Goal: Check status: Check status

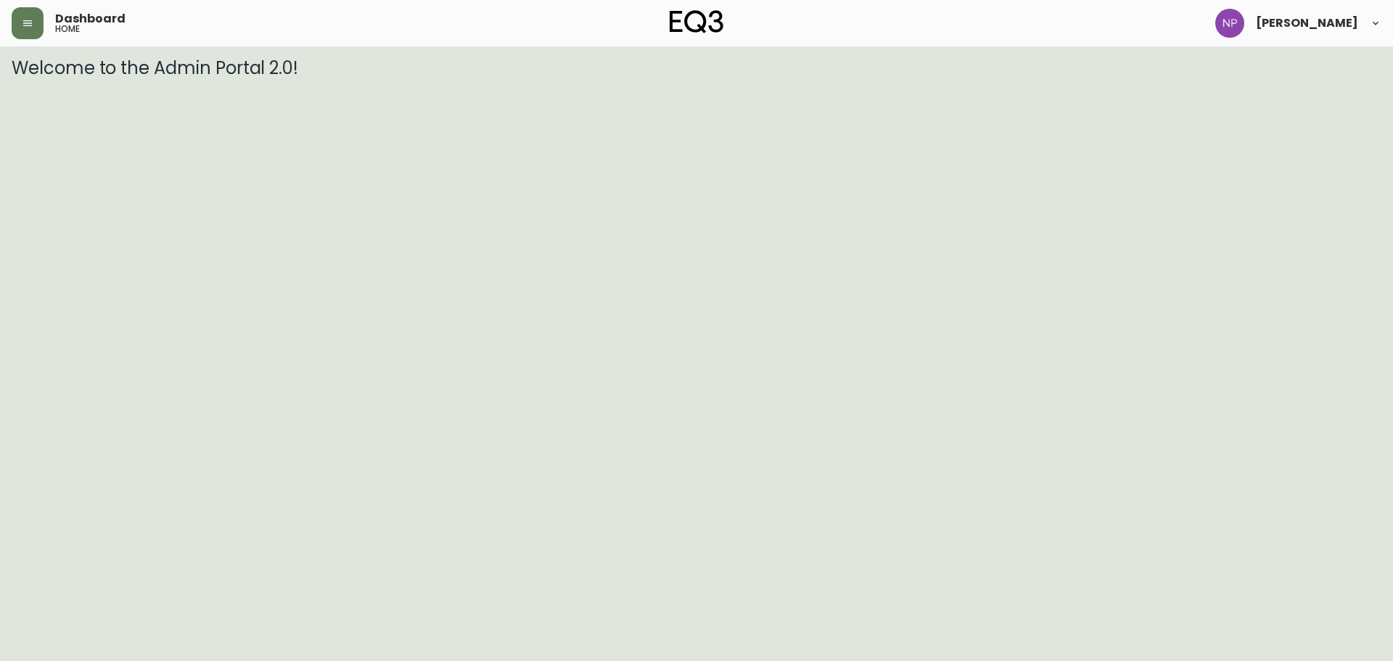
click at [7, 30] on header "Dashboard home [PERSON_NAME]" at bounding box center [696, 23] width 1393 height 46
click at [34, 15] on button "button" at bounding box center [28, 23] width 32 height 32
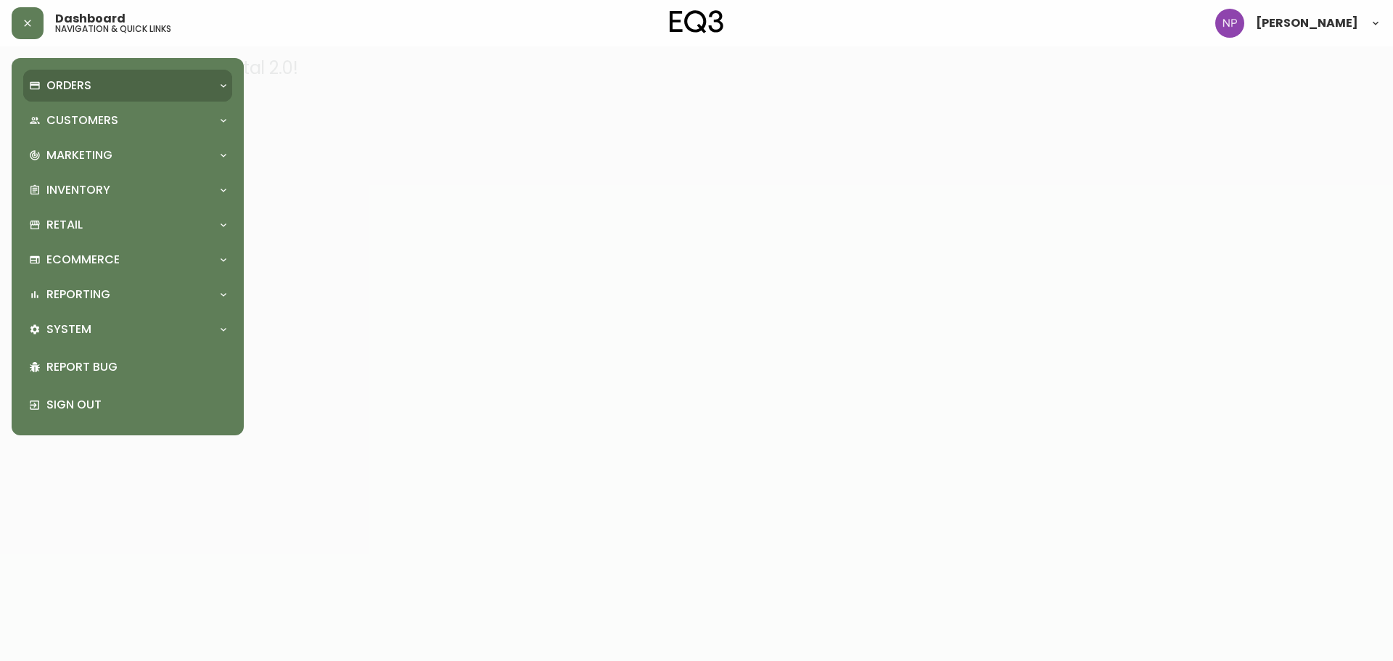
drag, startPoint x: 34, startPoint y: 39, endPoint x: 53, endPoint y: 86, distance: 50.8
click at [53, 86] on p "Orders" at bounding box center [68, 86] width 45 height 16
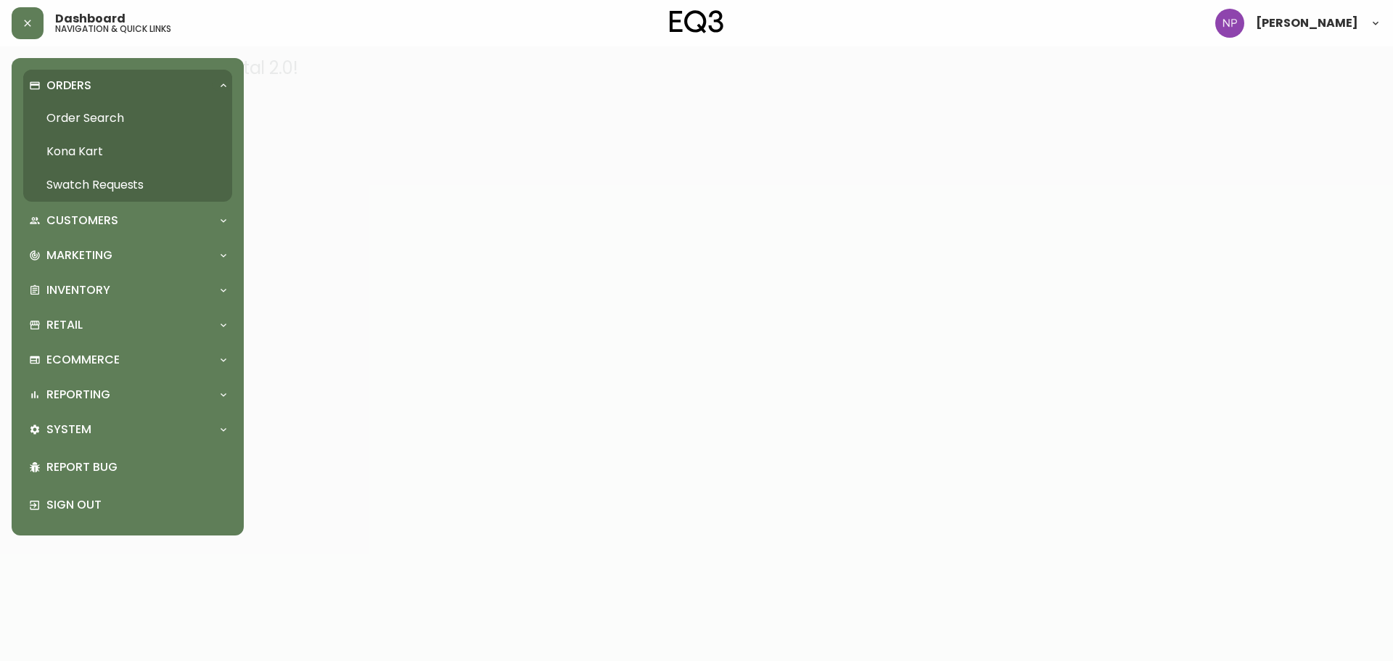
click at [52, 104] on link "Order Search" at bounding box center [127, 118] width 209 height 33
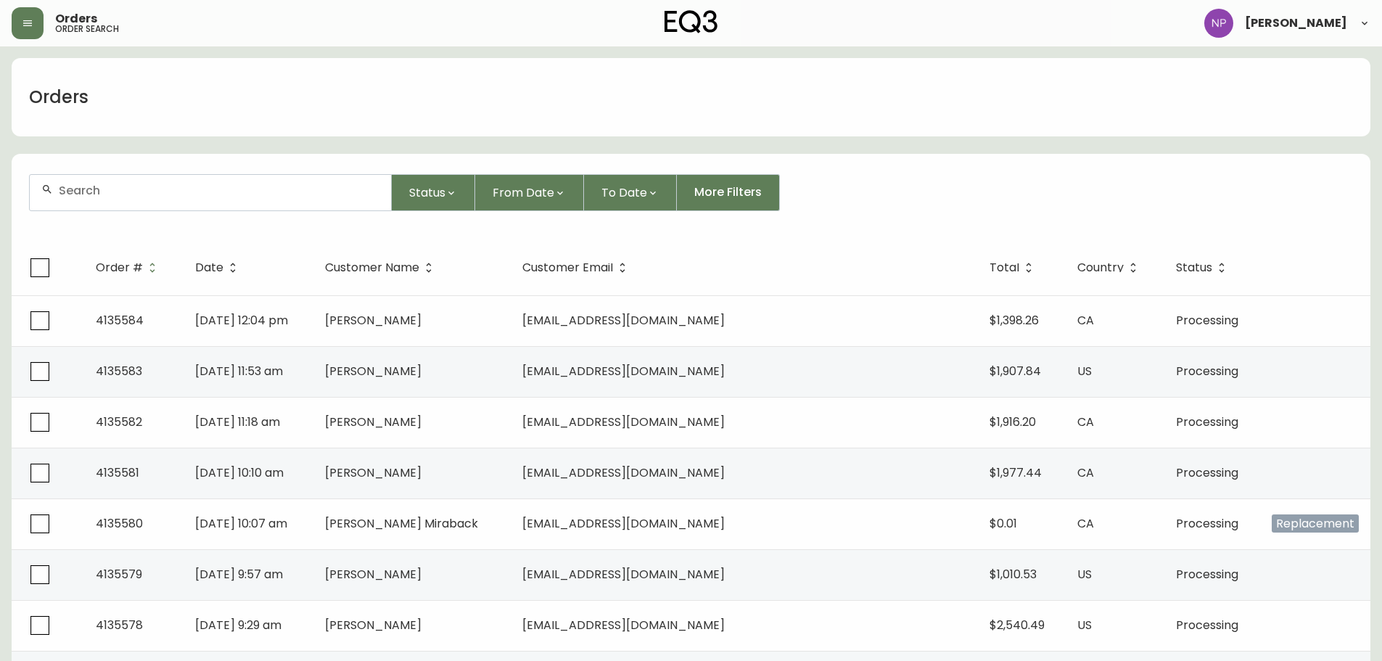
click at [112, 192] on input "text" at bounding box center [219, 191] width 321 height 14
type input "4134361"
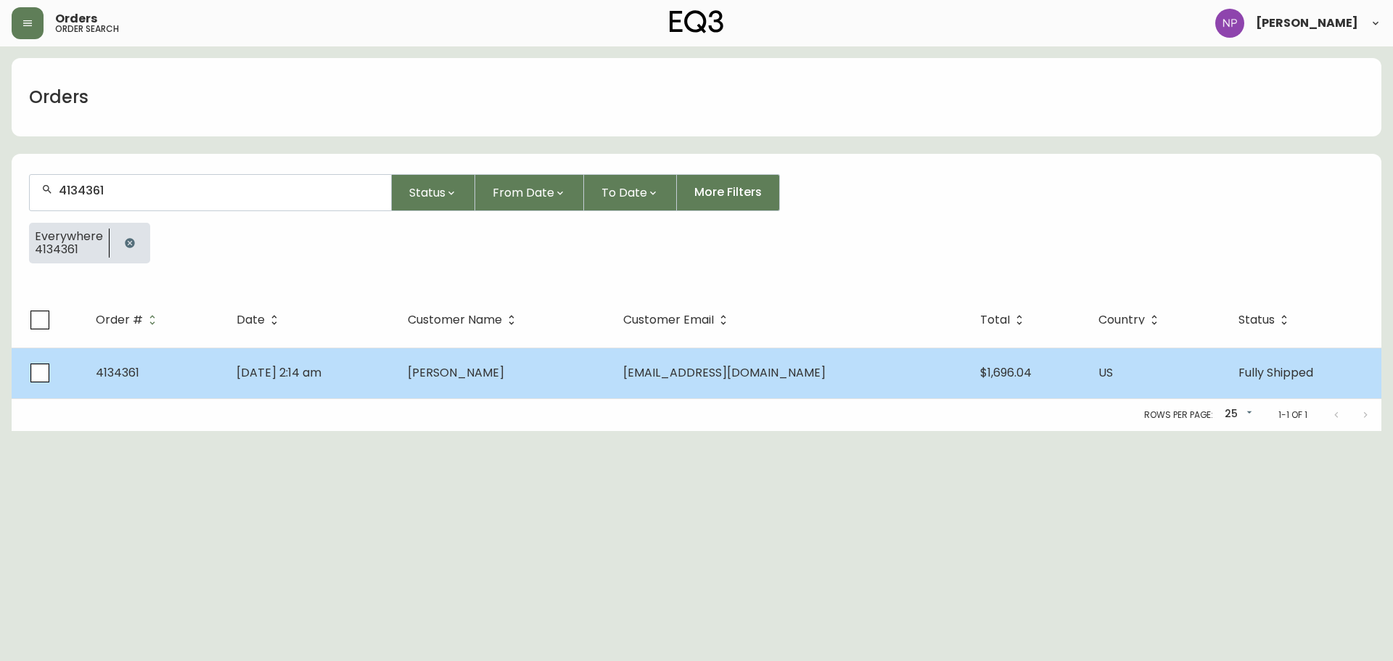
click at [744, 371] on span "[EMAIL_ADDRESS][DOMAIN_NAME]" at bounding box center [724, 372] width 202 height 17
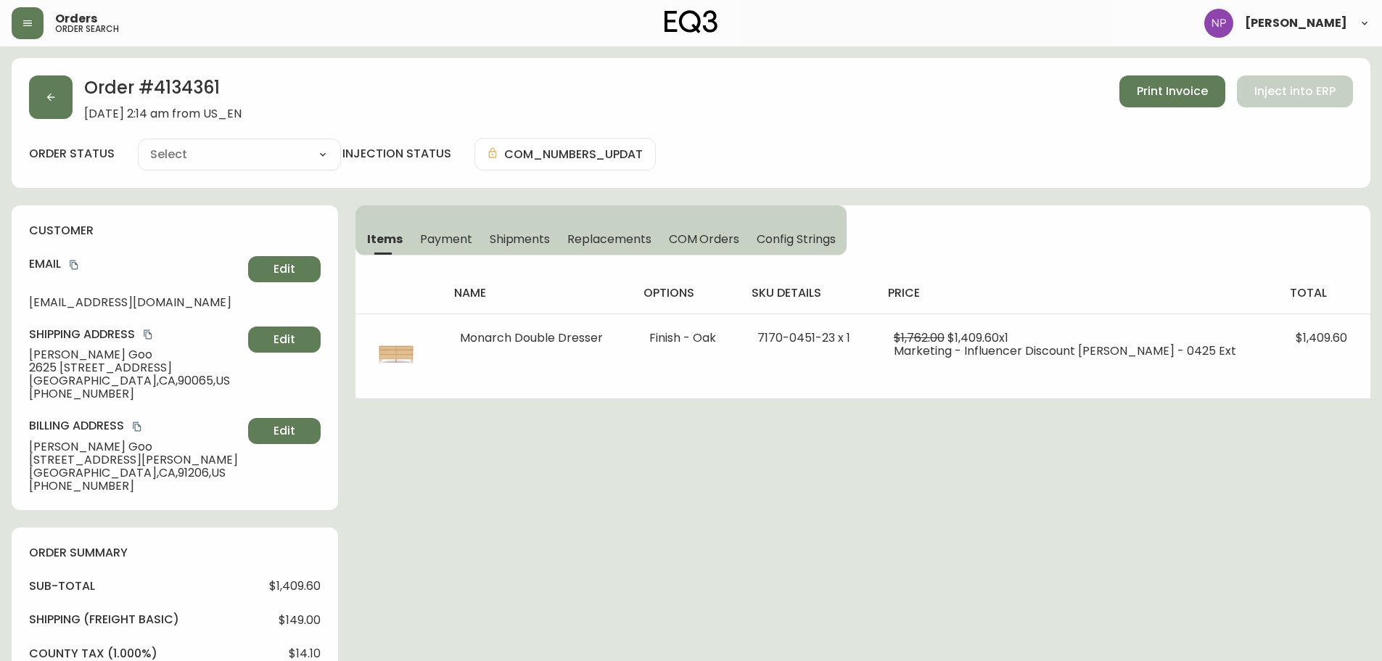
type input "Fully Shipped"
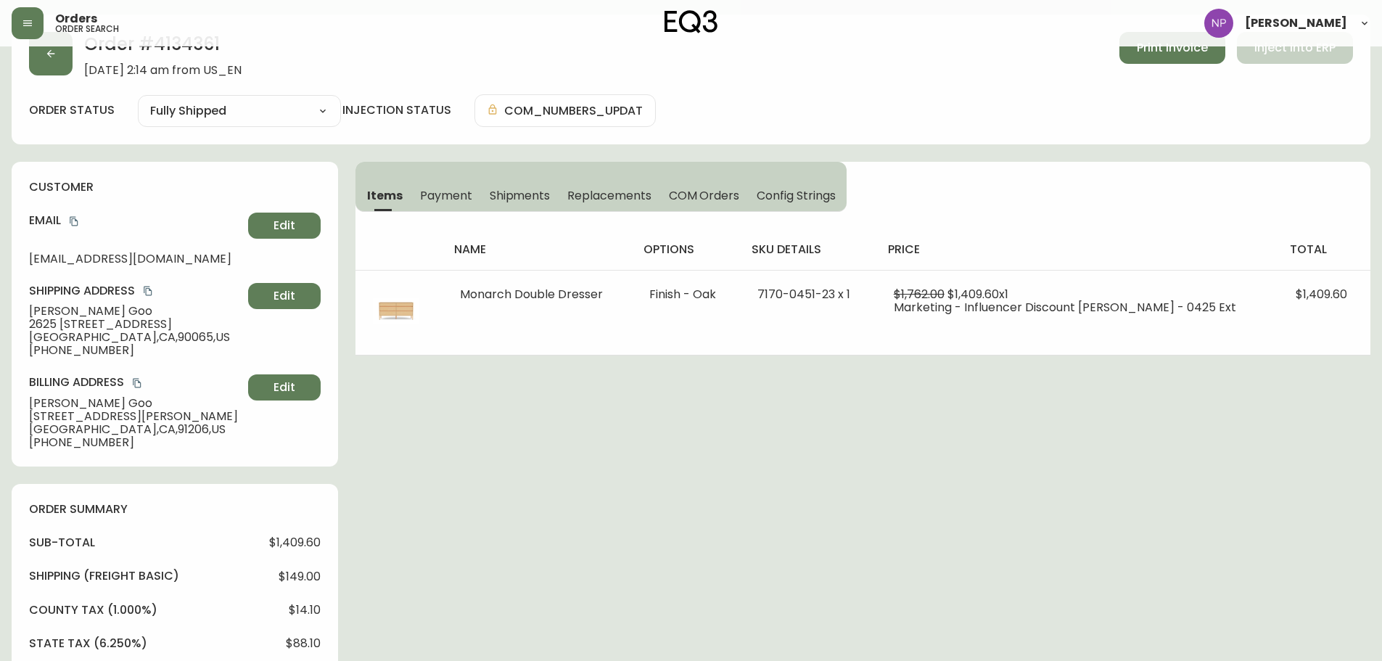
select select "FULLY_SHIPPED"
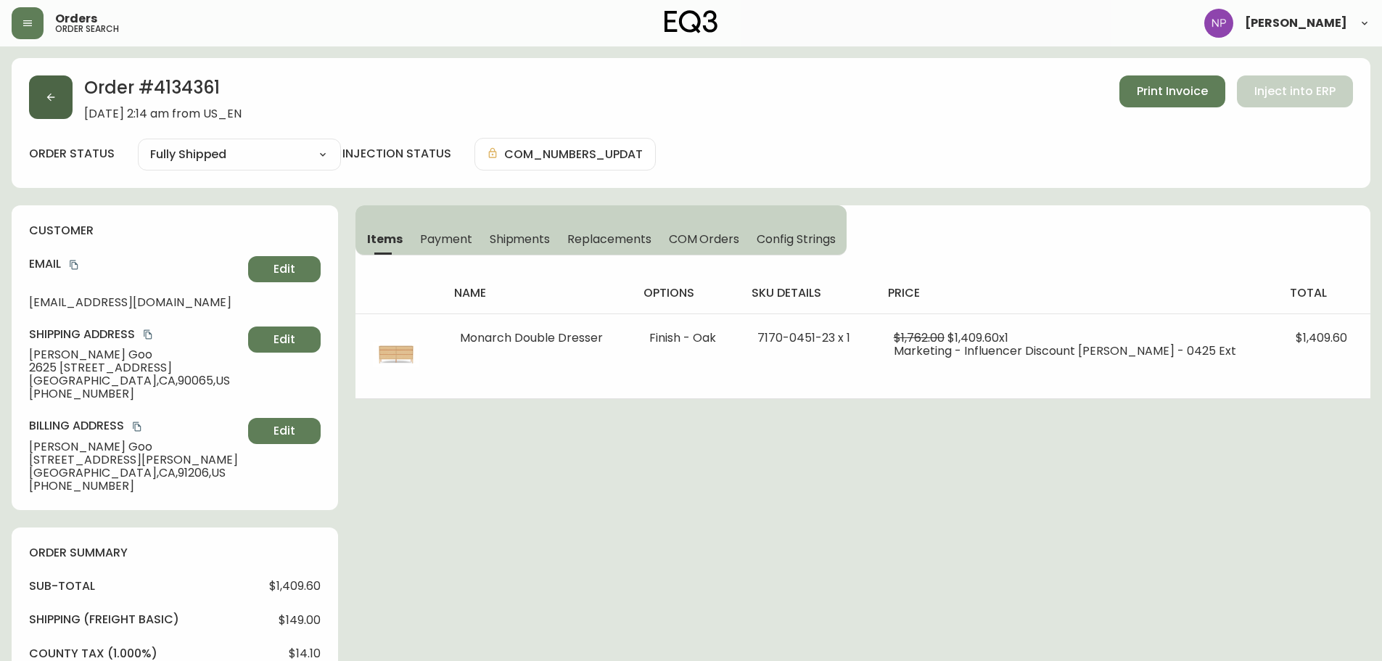
click at [46, 117] on button "button" at bounding box center [51, 97] width 44 height 44
